Goal: Use online tool/utility: Utilize a website feature to perform a specific function

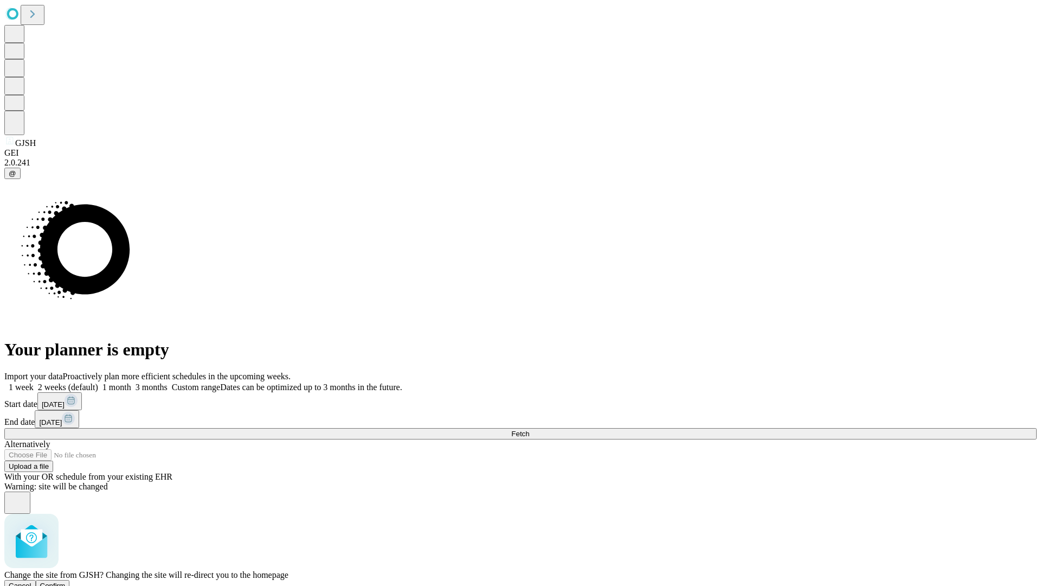
click at [66, 581] on span "Confirm" at bounding box center [52, 585] width 25 height 8
click at [34, 382] on label "1 week" at bounding box center [18, 386] width 29 height 9
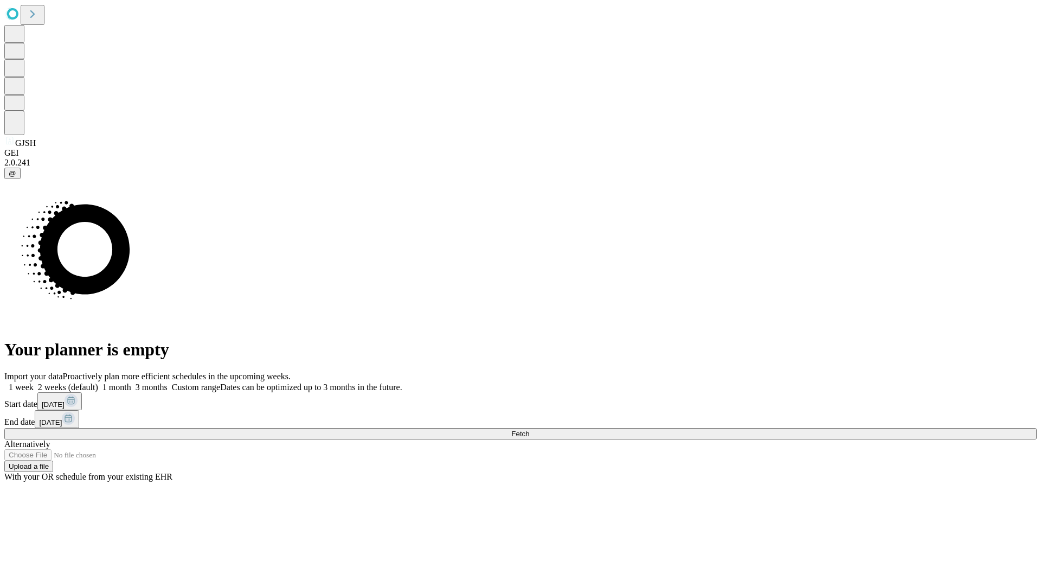
click at [529, 429] on span "Fetch" at bounding box center [520, 433] width 18 height 8
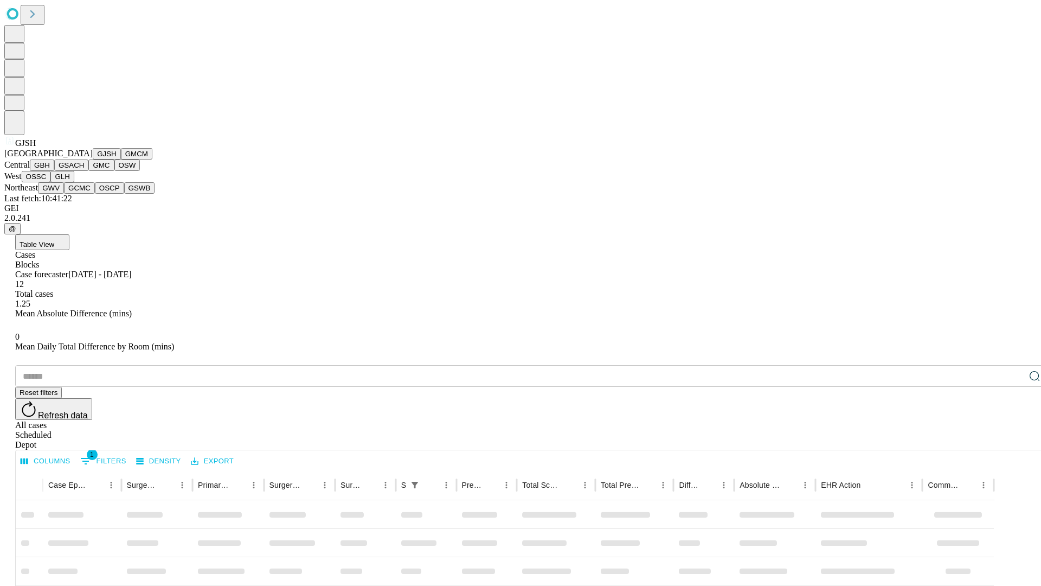
click at [121, 159] on button "GMCM" at bounding box center [136, 153] width 31 height 11
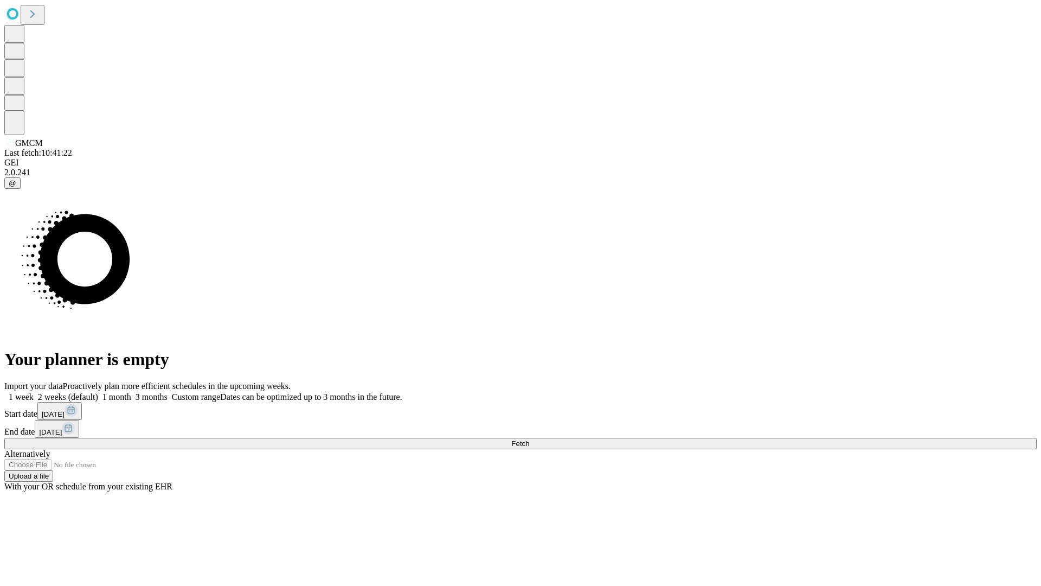
click at [34, 392] on label "1 week" at bounding box center [18, 396] width 29 height 9
click at [529, 439] on span "Fetch" at bounding box center [520, 443] width 18 height 8
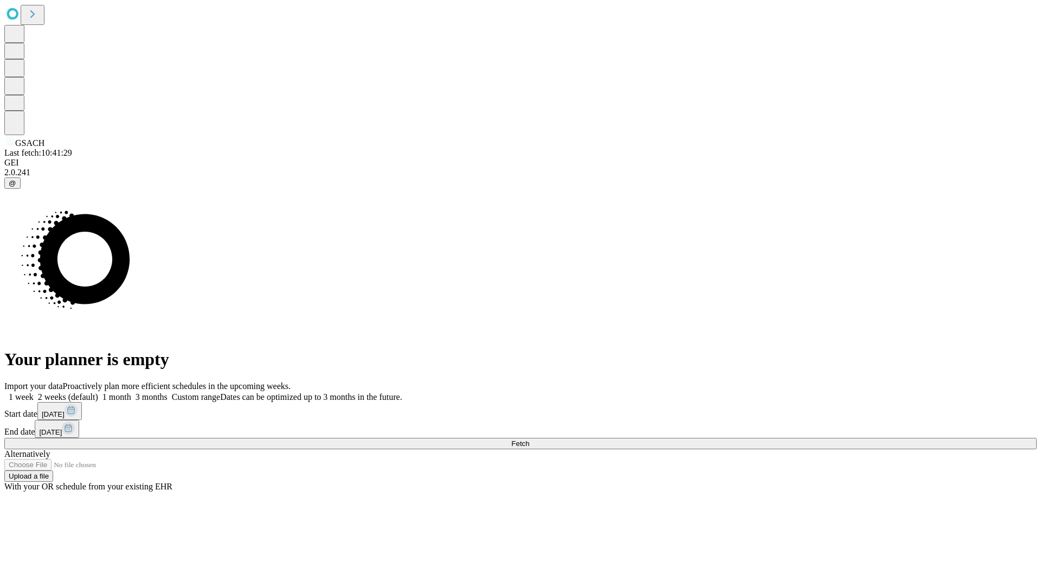
click at [34, 392] on label "1 week" at bounding box center [18, 396] width 29 height 9
click at [529, 439] on span "Fetch" at bounding box center [520, 443] width 18 height 8
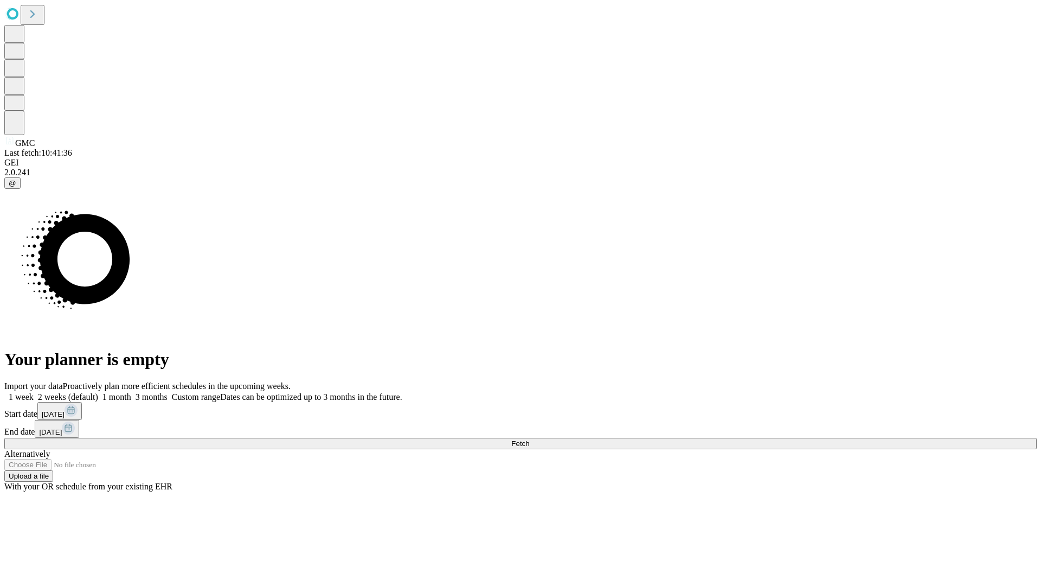
click at [34, 392] on label "1 week" at bounding box center [18, 396] width 29 height 9
click at [529, 439] on span "Fetch" at bounding box center [520, 443] width 18 height 8
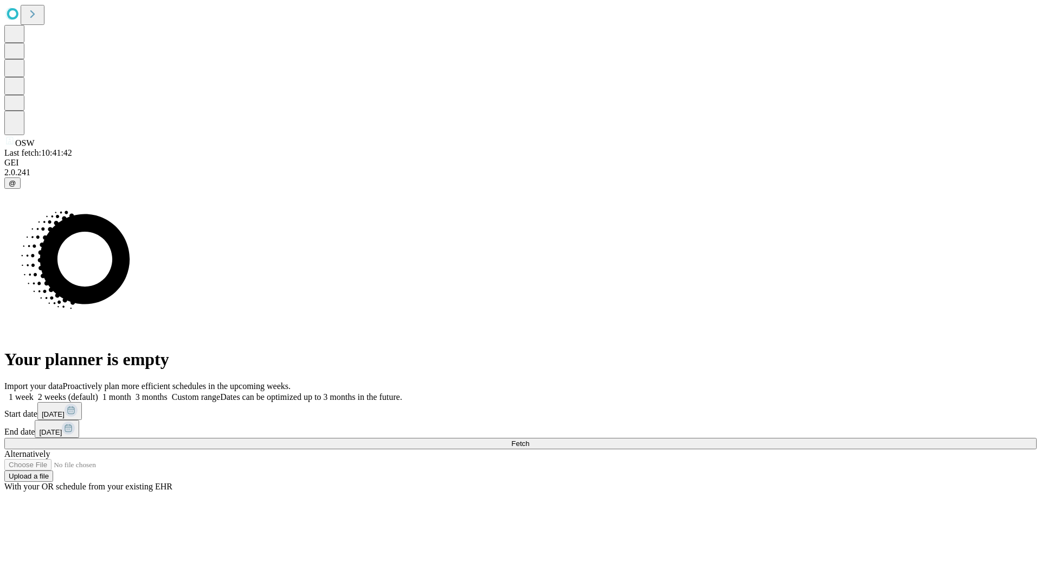
click at [34, 392] on label "1 week" at bounding box center [18, 396] width 29 height 9
click at [529, 439] on span "Fetch" at bounding box center [520, 443] width 18 height 8
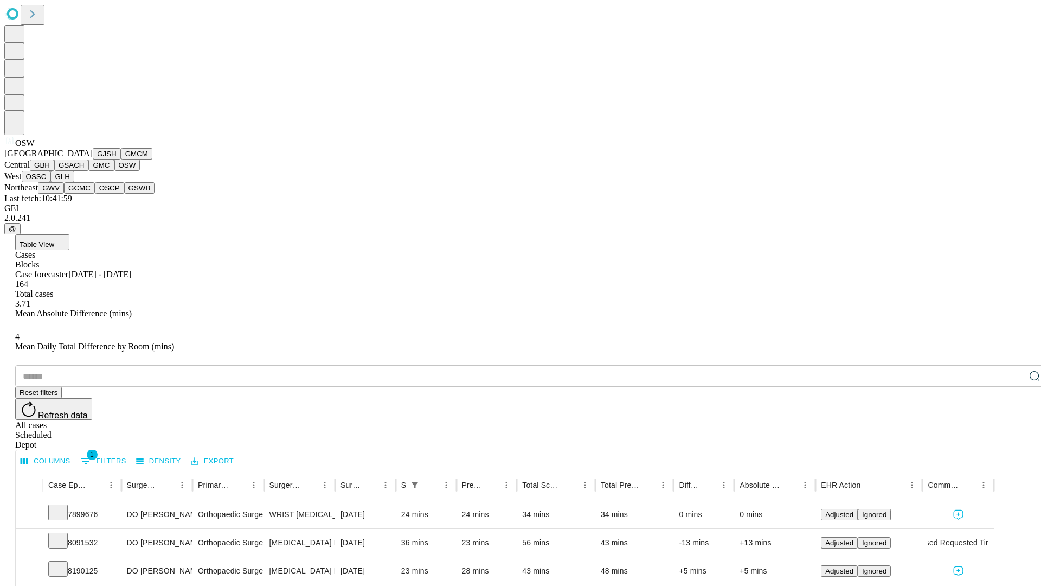
click at [51, 182] on button "OSSC" at bounding box center [36, 176] width 29 height 11
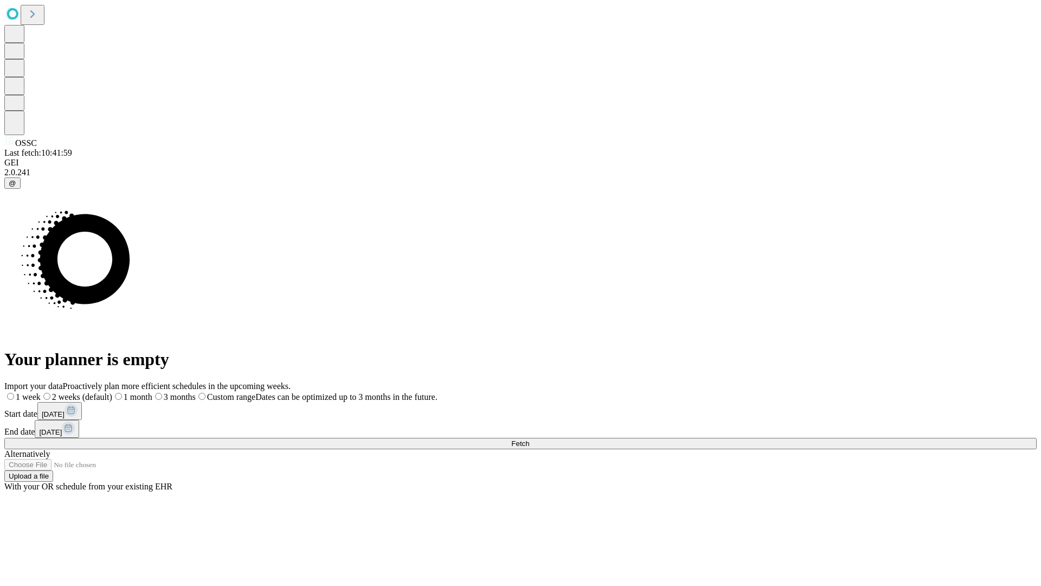
click at [41, 392] on label "1 week" at bounding box center [22, 396] width 36 height 9
click at [529, 439] on span "Fetch" at bounding box center [520, 443] width 18 height 8
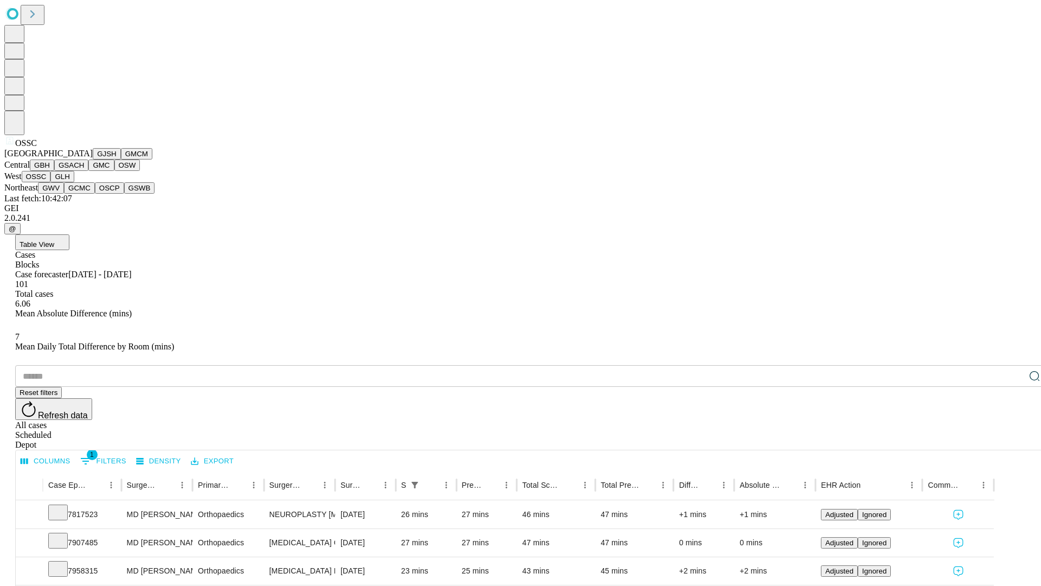
click at [74, 182] on button "GLH" at bounding box center [61, 176] width 23 height 11
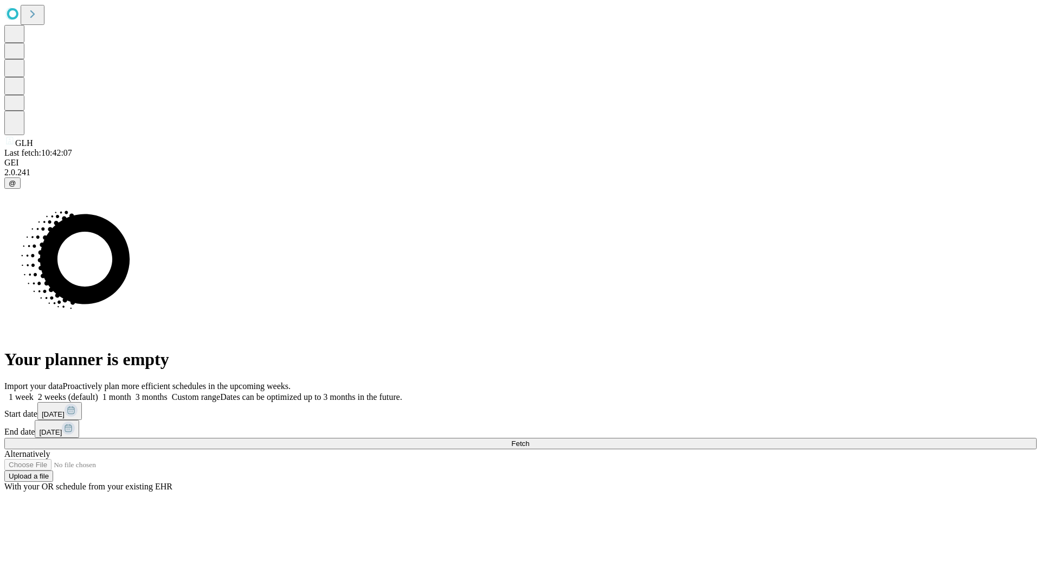
click at [529, 439] on span "Fetch" at bounding box center [520, 443] width 18 height 8
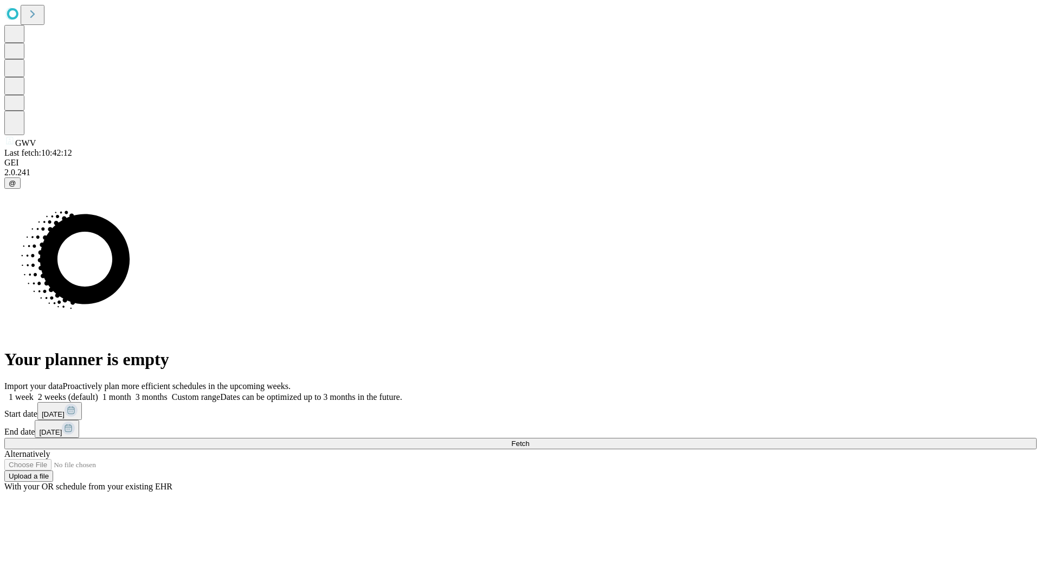
click at [529, 439] on span "Fetch" at bounding box center [520, 443] width 18 height 8
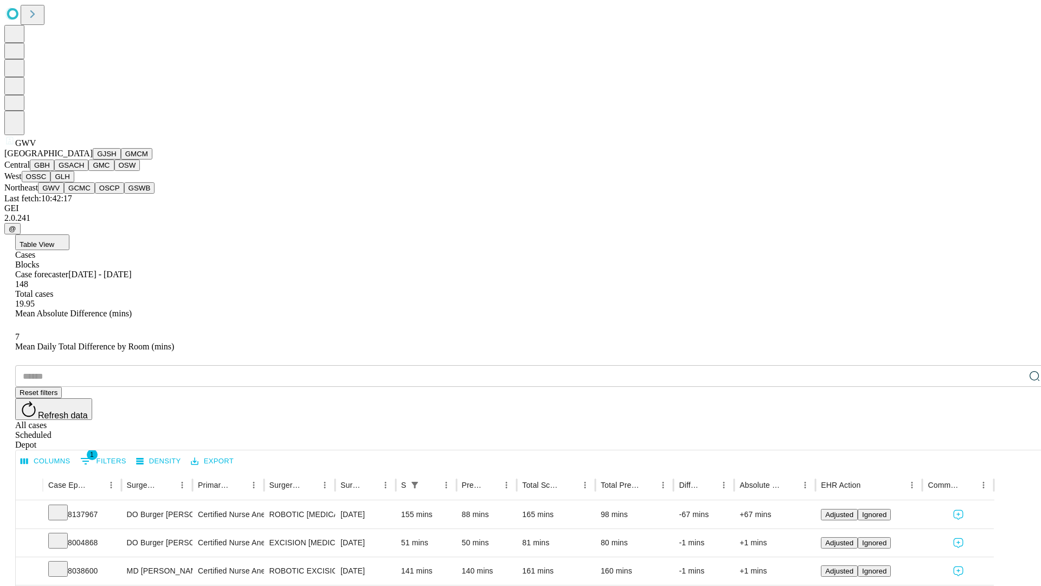
click at [84, 194] on button "GCMC" at bounding box center [79, 187] width 31 height 11
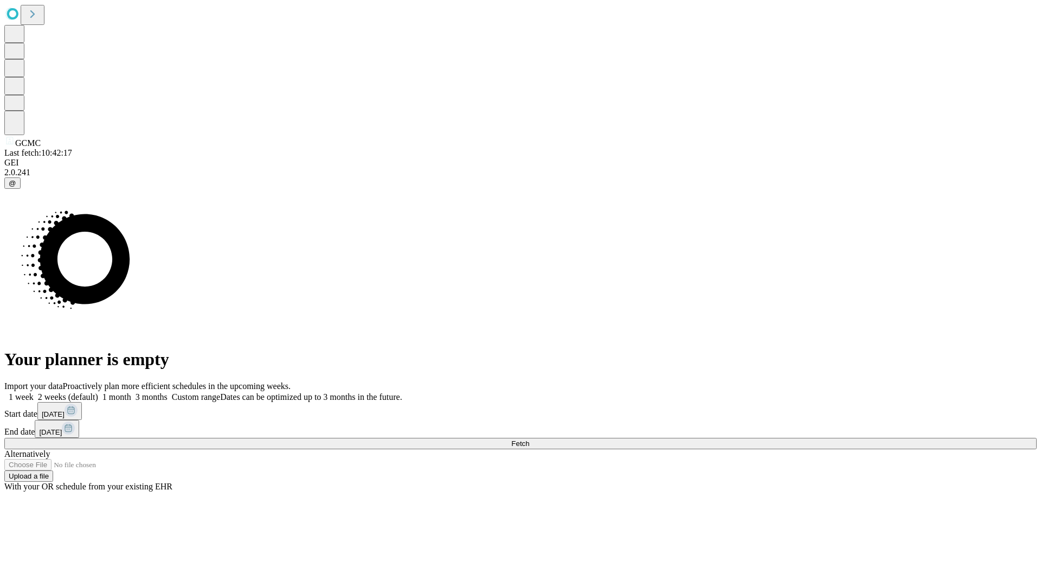
click at [34, 392] on label "1 week" at bounding box center [18, 396] width 29 height 9
click at [529, 439] on span "Fetch" at bounding box center [520, 443] width 18 height 8
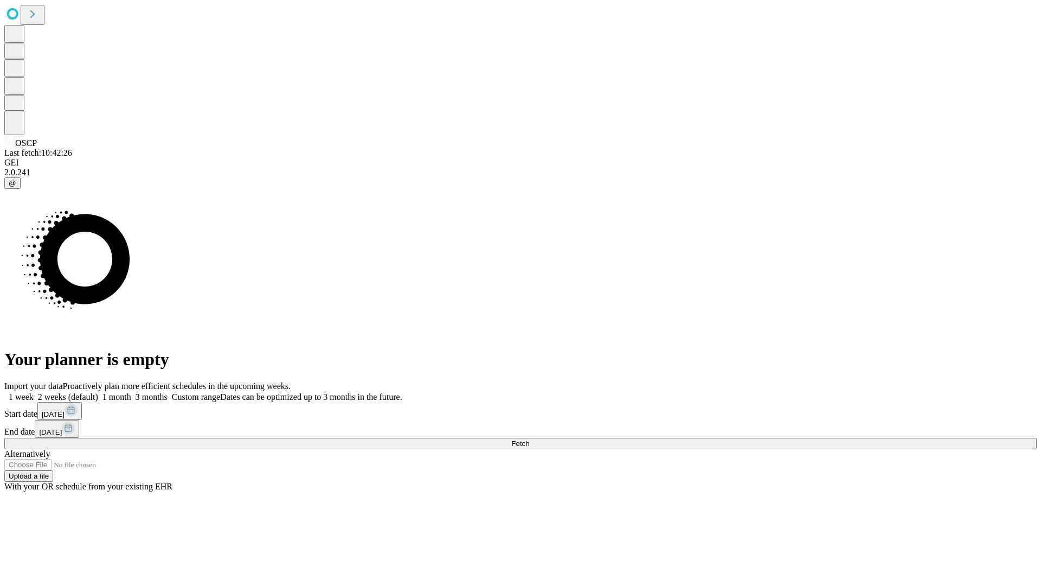
click at [34, 392] on label "1 week" at bounding box center [18, 396] width 29 height 9
click at [529, 439] on span "Fetch" at bounding box center [520, 443] width 18 height 8
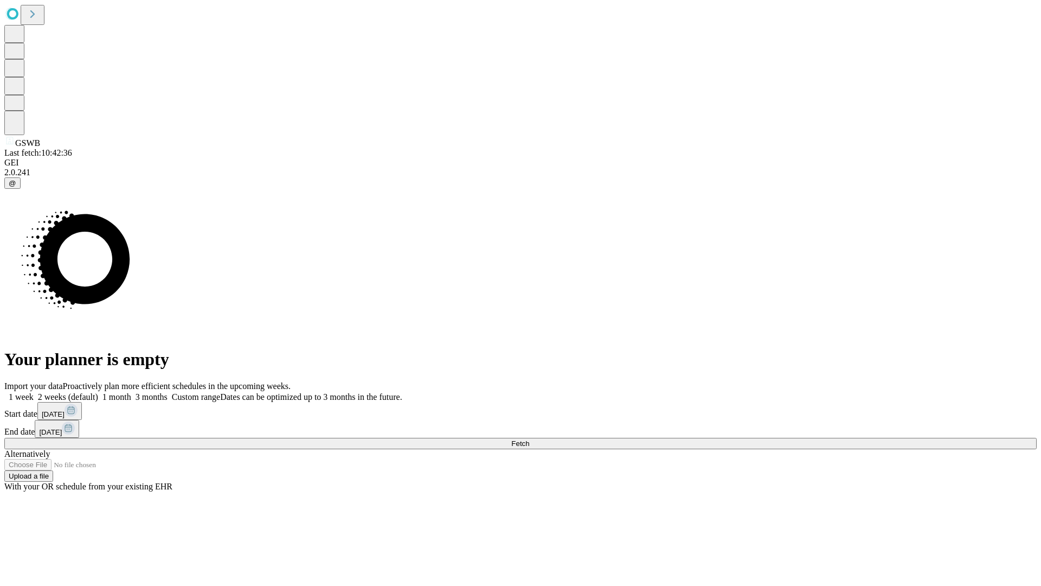
click at [34, 392] on label "1 week" at bounding box center [18, 396] width 29 height 9
click at [529, 439] on span "Fetch" at bounding box center [520, 443] width 18 height 8
